Goal: Find contact information: Find contact information

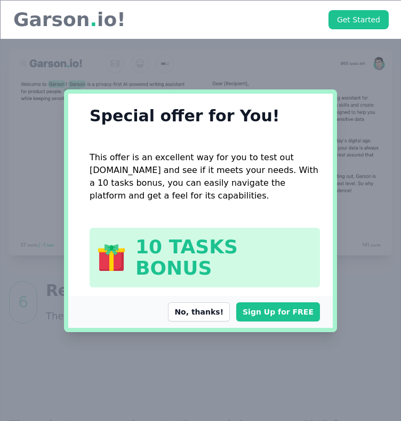
scroll to position [2984, 0]
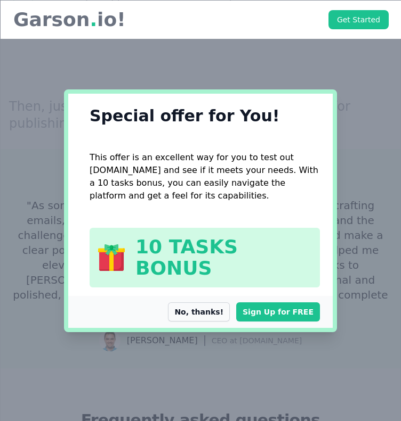
click at [212, 303] on button "No, thanks!" at bounding box center [199, 312] width 62 height 19
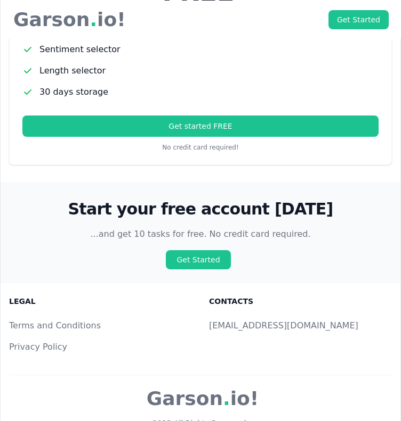
scroll to position [3942, 0]
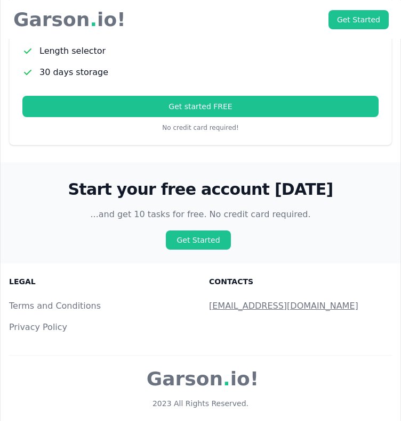
click at [210, 301] on link "[EMAIL_ADDRESS][DOMAIN_NAME]" at bounding box center [283, 306] width 149 height 10
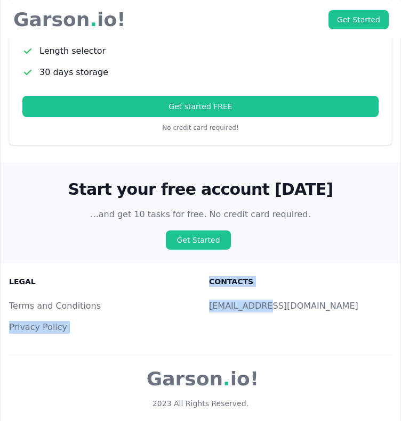
drag, startPoint x: 199, startPoint y: 264, endPoint x: 322, endPoint y: 265, distance: 123.1
click at [322, 277] on div "Legal Terms and Conditions Privacy Policy Contacts [EMAIL_ADDRESS][DOMAIN_NAME]" at bounding box center [200, 310] width 383 height 66
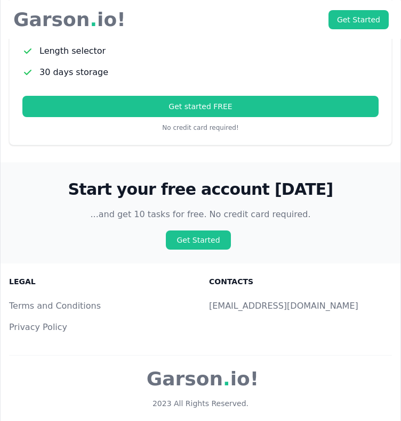
click at [304, 208] on div "Start your free account [DATE] ...and get 10 tasks for free. No credit card req…" at bounding box center [201, 213] width 400 height 101
click at [232, 301] on link "[EMAIL_ADDRESS][DOMAIN_NAME]" at bounding box center [283, 306] width 149 height 10
click at [212, 301] on link "[EMAIL_ADDRESS][DOMAIN_NAME]" at bounding box center [283, 306] width 149 height 10
click at [209, 301] on link "[EMAIL_ADDRESS][DOMAIN_NAME]" at bounding box center [283, 306] width 149 height 10
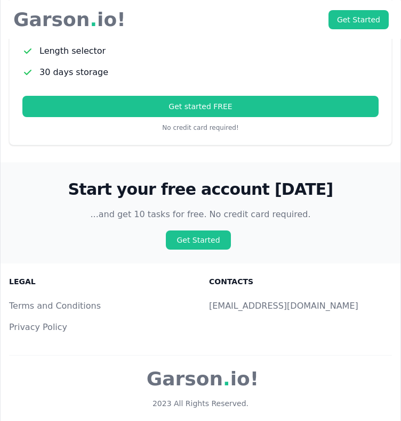
drag, startPoint x: 209, startPoint y: 259, endPoint x: 121, endPoint y: 102, distance: 180.3
click at [313, 277] on div "Contacts [EMAIL_ADDRESS][DOMAIN_NAME]" at bounding box center [300, 310] width 183 height 66
drag, startPoint x: 140, startPoint y: 285, endPoint x: 149, endPoint y: 280, distance: 10.7
click at [140, 321] on li "Privacy Policy" at bounding box center [100, 327] width 183 height 13
click at [25, 12] on p "Garson . io!" at bounding box center [67, 19] width 117 height 21
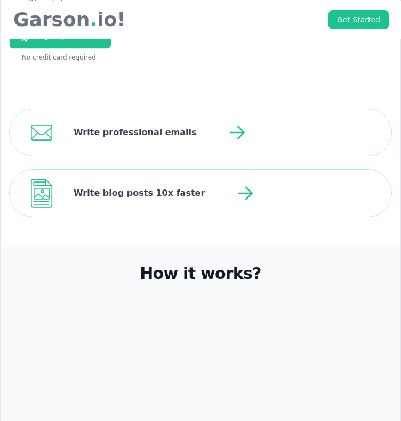
scroll to position [17, 0]
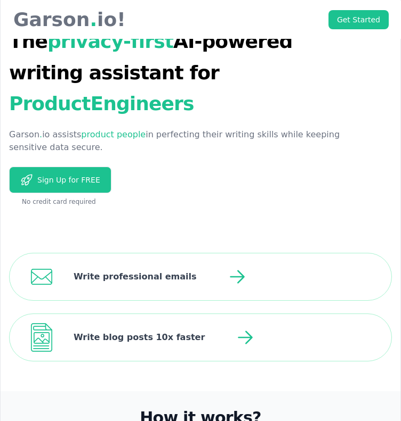
click at [25, 22] on p "Garson . io!" at bounding box center [67, 19] width 117 height 21
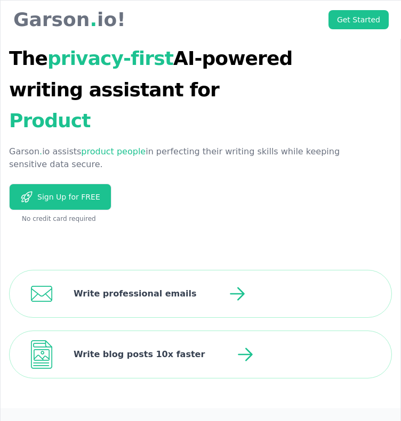
click at [25, 26] on p "Garson . io!" at bounding box center [67, 19] width 117 height 21
click at [279, 213] on div "The privacy-first AI-powered writing assistant for Product Engineers [PERSON_NA…" at bounding box center [201, 121] width 400 height 240
drag, startPoint x: 309, startPoint y: 178, endPoint x: 290, endPoint y: 184, distance: 20.1
click at [290, 184] on div "Sign Up for FREE" at bounding box center [188, 199] width 358 height 31
click at [254, 197] on div "Sign Up for FREE" at bounding box center [188, 199] width 358 height 31
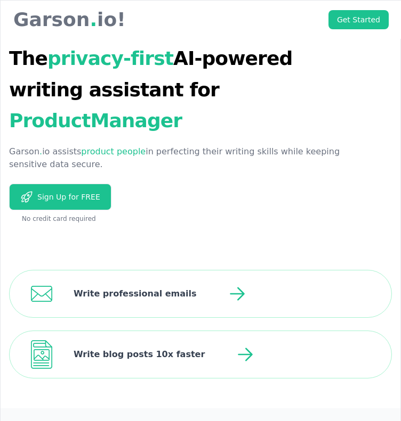
drag, startPoint x: 254, startPoint y: 197, endPoint x: 339, endPoint y: 187, distance: 85.9
click at [339, 184] on div "Sign Up for FREE" at bounding box center [188, 199] width 358 height 31
